Goal: Information Seeking & Learning: Learn about a topic

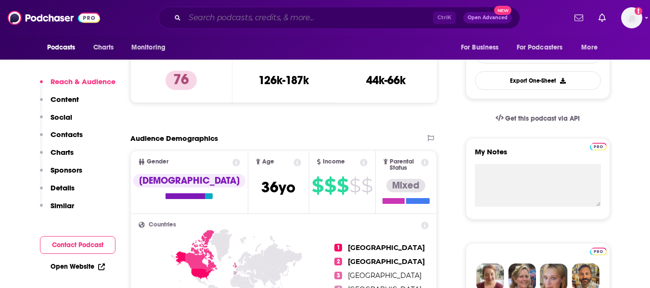
click at [262, 20] on input "Search podcasts, credits, & more..." at bounding box center [309, 17] width 248 height 15
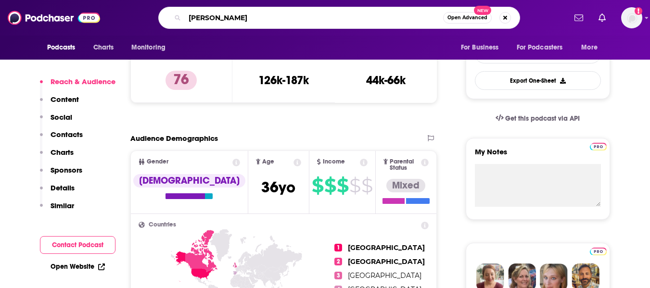
type input "[PERSON_NAME]"
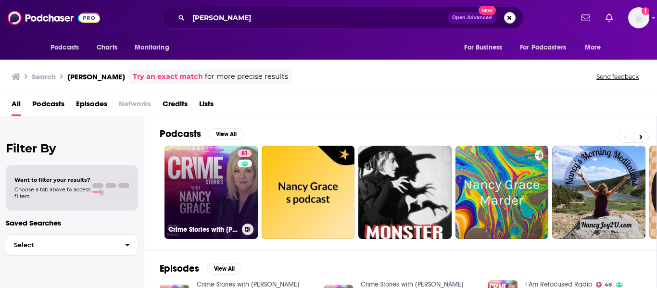
click at [210, 201] on link "81 Crime Stories with [PERSON_NAME]" at bounding box center [211, 192] width 93 height 93
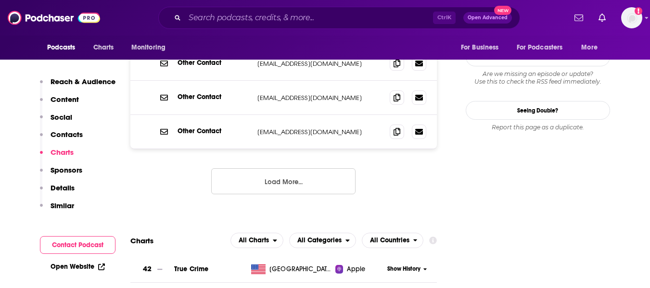
scroll to position [944, 0]
